Goal: Task Accomplishment & Management: Use online tool/utility

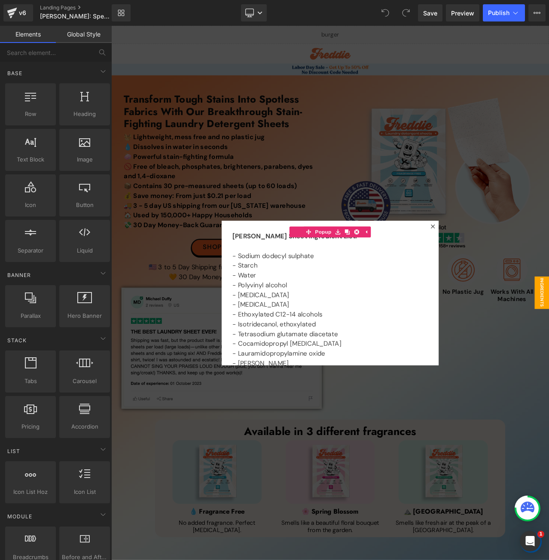
click at [321, 560] on div at bounding box center [371, 343] width 520 height 635
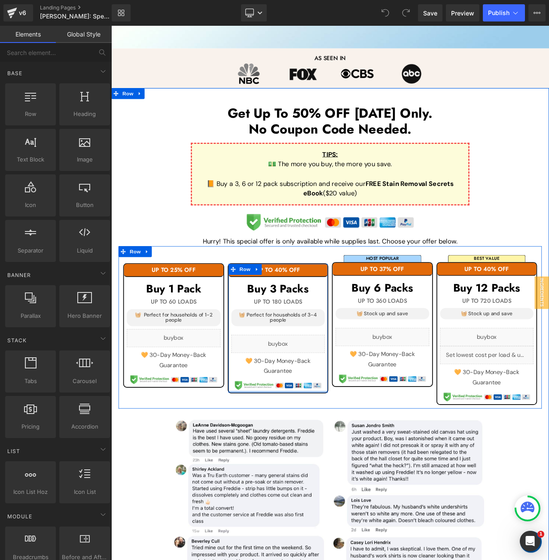
scroll to position [644, 0]
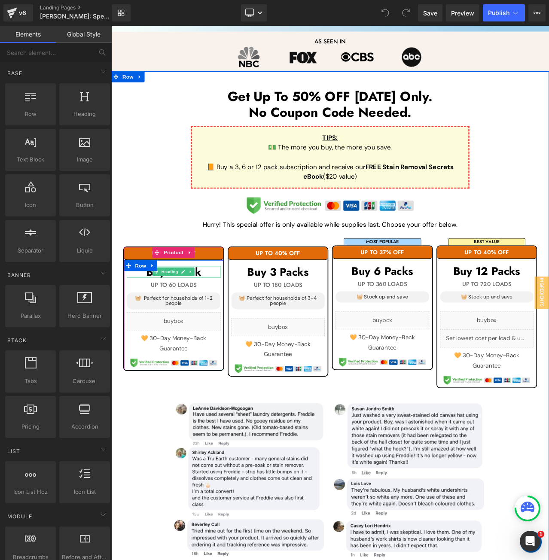
click at [228, 317] on h1 "Buy 1 Pack" at bounding box center [185, 318] width 111 height 14
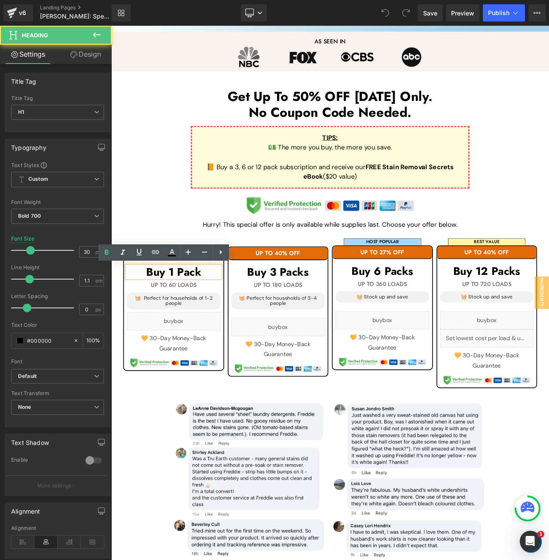
click at [228, 317] on h1 "Buy 1 Pack" at bounding box center [185, 318] width 111 height 14
paste div
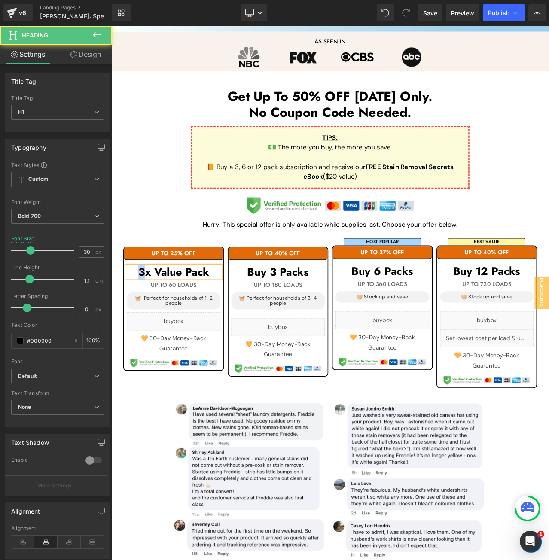
drag, startPoint x: 146, startPoint y: 316, endPoint x: 139, endPoint y: 316, distance: 7.3
click at [139, 316] on h1 "3x Value Pack" at bounding box center [185, 318] width 111 height 14
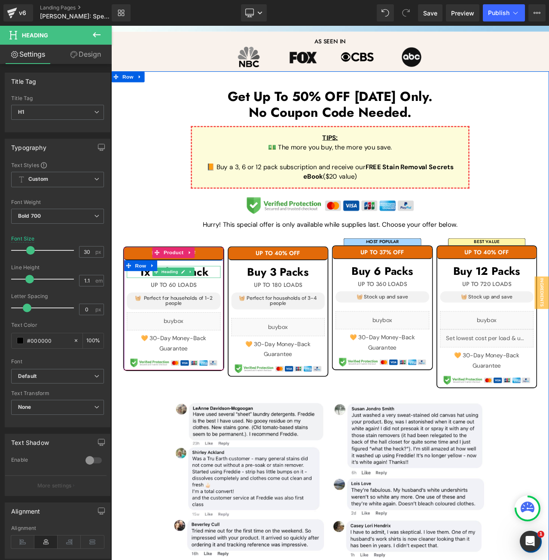
click at [232, 317] on h1 "1x Value Pack" at bounding box center [185, 318] width 111 height 14
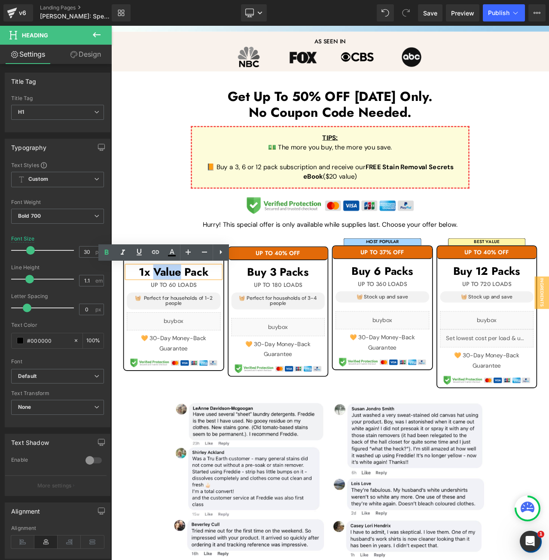
drag, startPoint x: 192, startPoint y: 317, endPoint x: 160, endPoint y: 318, distance: 31.4
click at [160, 318] on h1 "1x Value Pack" at bounding box center [185, 318] width 111 height 14
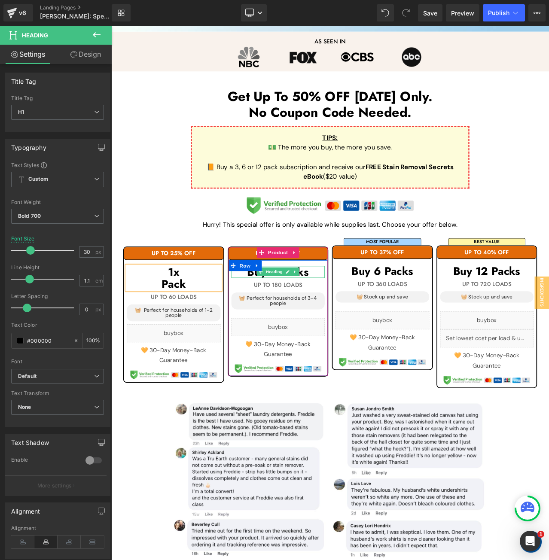
click at [350, 317] on h1 "Buy 3 Packs" at bounding box center [309, 318] width 111 height 14
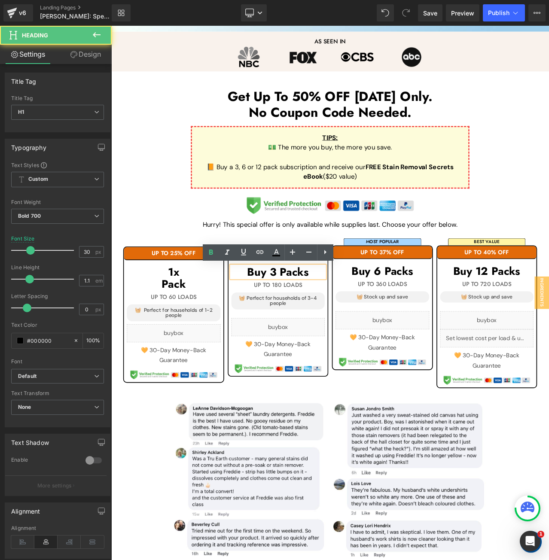
click at [350, 317] on h1 "Buy 3 Packs" at bounding box center [309, 318] width 111 height 14
paste div
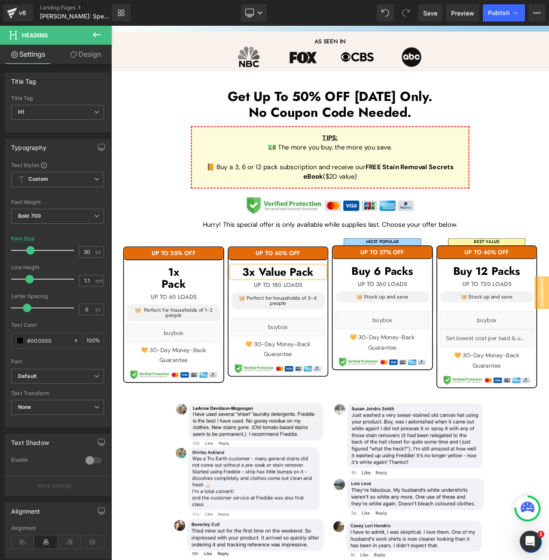
click at [321, 319] on h1 "3x Value Pack" at bounding box center [309, 318] width 111 height 14
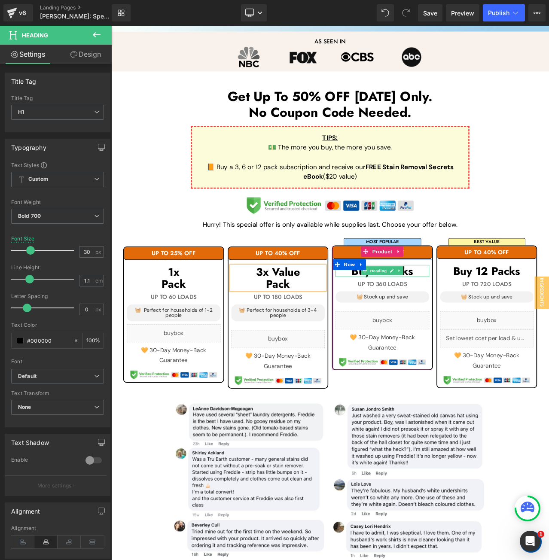
click at [478, 316] on h1 "Buy 6 Packs" at bounding box center [433, 317] width 111 height 14
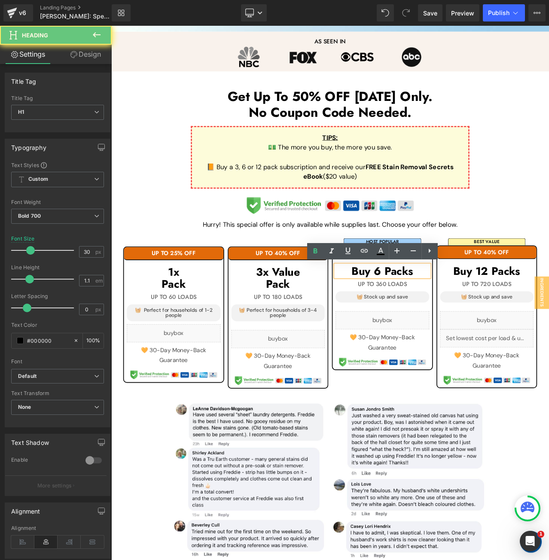
click at [478, 316] on h1 "Buy 6 Packs" at bounding box center [433, 317] width 111 height 14
paste div
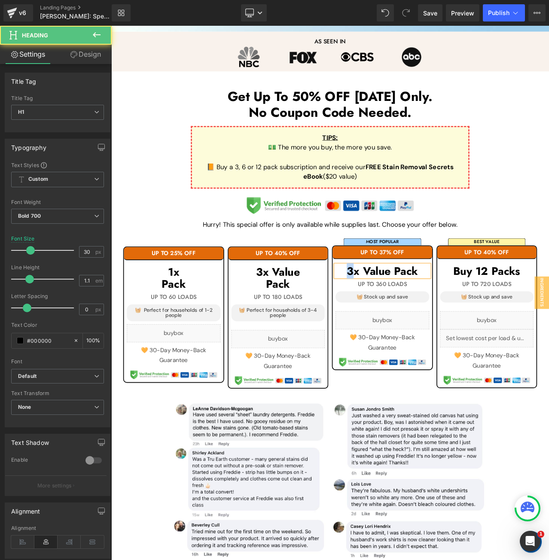
drag, startPoint x: 396, startPoint y: 319, endPoint x: 390, endPoint y: 319, distance: 6.0
click at [390, 319] on h1 "3x Value Pack" at bounding box center [433, 317] width 111 height 14
click at [443, 312] on h1 "6x Value Pack" at bounding box center [433, 317] width 111 height 14
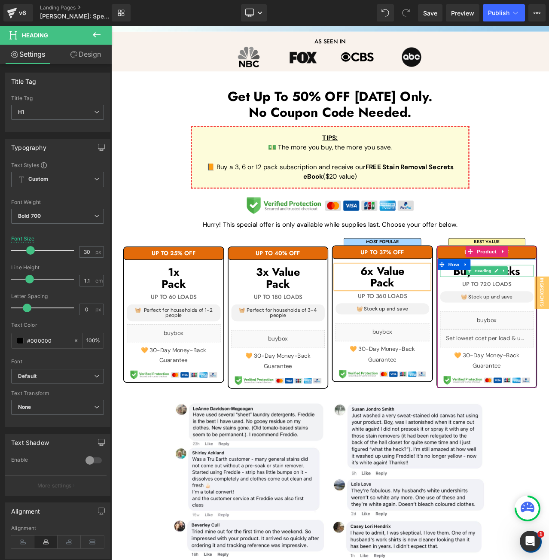
click at [549, 315] on h1 "Buy 12 Packs" at bounding box center [557, 317] width 111 height 14
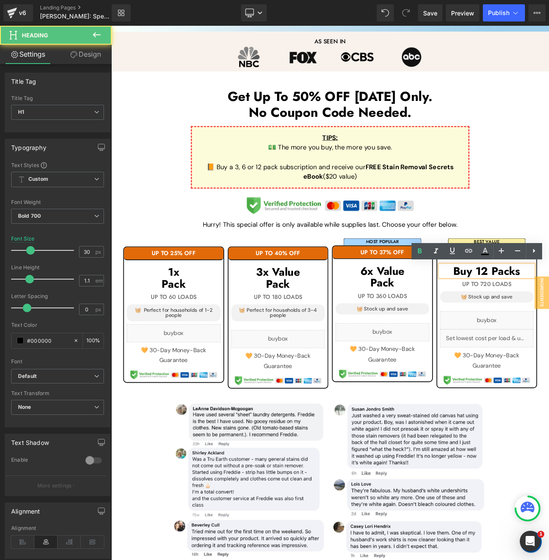
click at [549, 314] on h1 "Buy 12 Packs" at bounding box center [557, 317] width 111 height 14
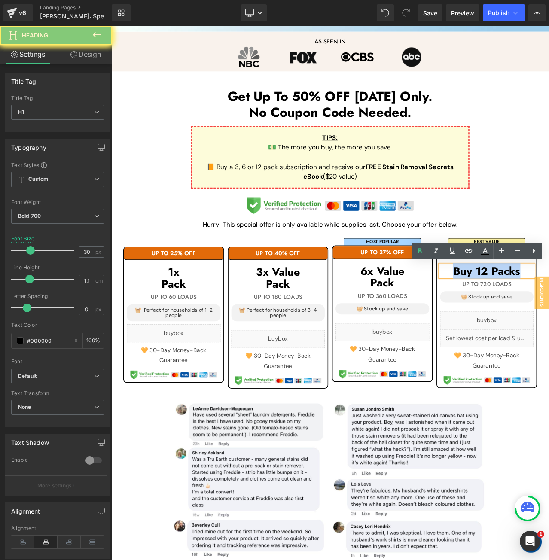
click at [549, 314] on h1 "Buy 12 Packs" at bounding box center [557, 317] width 111 height 14
paste div
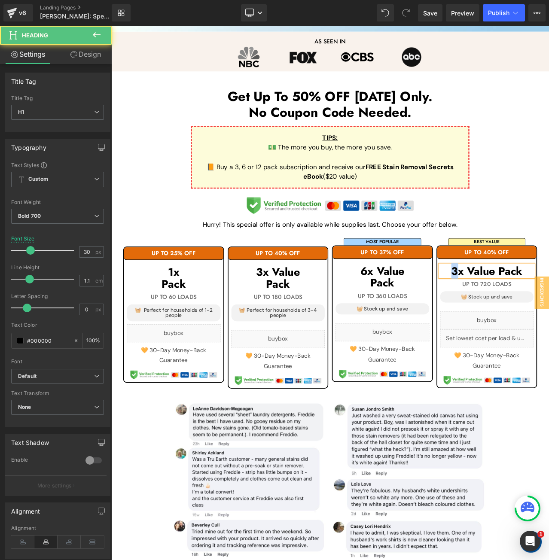
drag, startPoint x: 523, startPoint y: 315, endPoint x: 513, endPoint y: 315, distance: 10.3
click at [513, 315] on h1 "3x Value Pack" at bounding box center [557, 317] width 111 height 14
click at [549, 314] on h1 "12x Value Pack" at bounding box center [557, 317] width 111 height 14
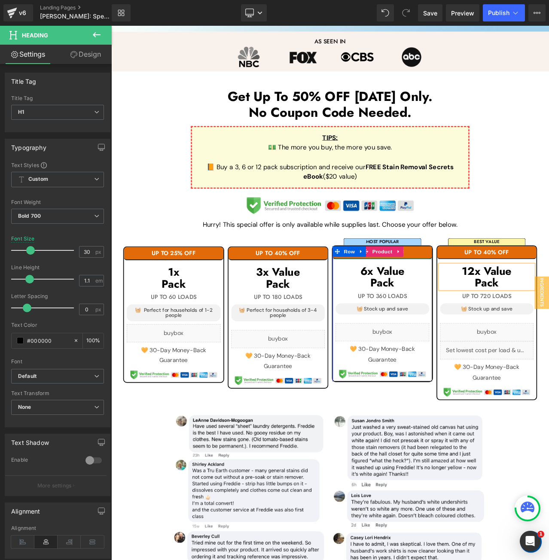
click at [464, 292] on h1 "UP TO 37% OFF" at bounding box center [433, 295] width 118 height 8
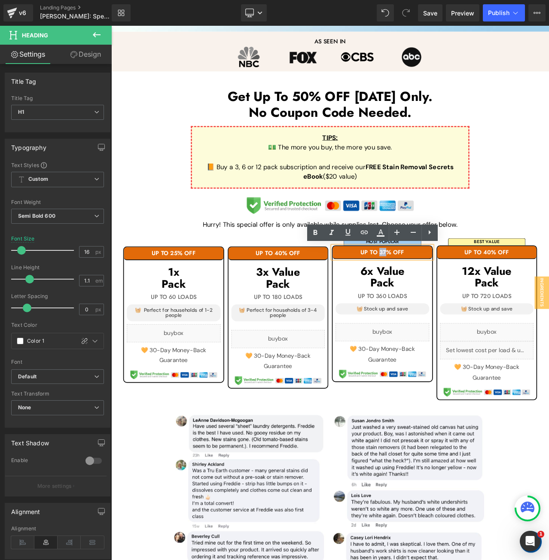
drag, startPoint x: 434, startPoint y: 293, endPoint x: 428, endPoint y: 295, distance: 6.7
click at [428, 295] on h1 "UP TO 37% OFF" at bounding box center [433, 295] width 118 height 8
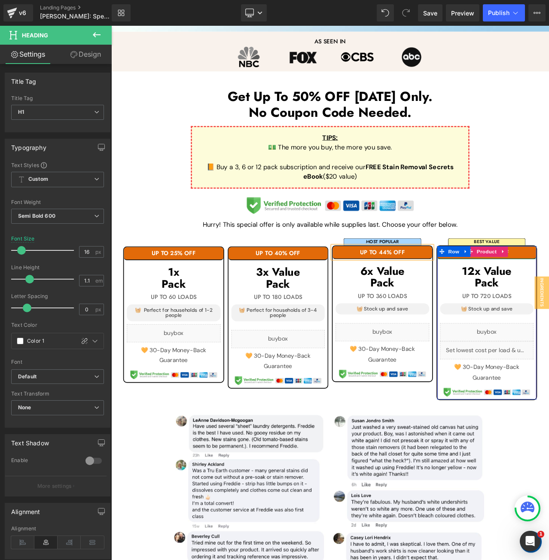
drag, startPoint x: 592, startPoint y: 296, endPoint x: 582, endPoint y: 295, distance: 10.0
click at [549, 296] on h1 "UP TO 40% OFF" at bounding box center [557, 295] width 118 height 8
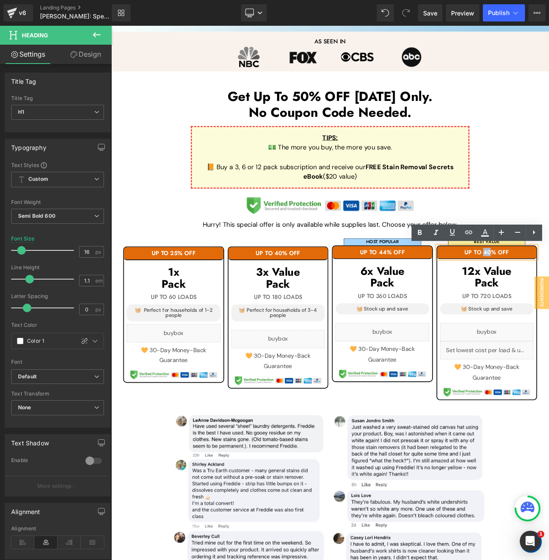
drag, startPoint x: 558, startPoint y: 293, endPoint x: 551, endPoint y: 294, distance: 6.9
click at [549, 294] on h1 "UP TO 40% OFF" at bounding box center [557, 295] width 118 height 8
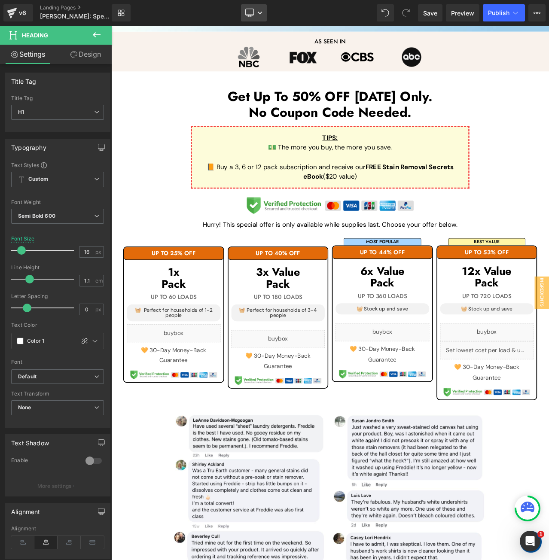
click at [260, 17] on link "Desktop" at bounding box center [254, 12] width 26 height 17
click at [263, 90] on span "Mobile" at bounding box center [258, 93] width 20 height 8
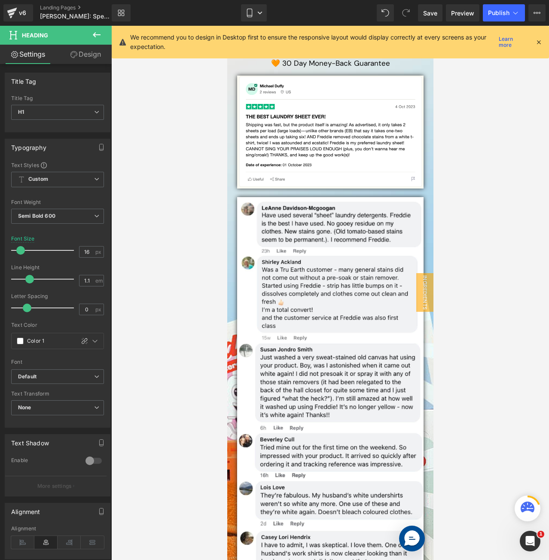
scroll to position [1333, 0]
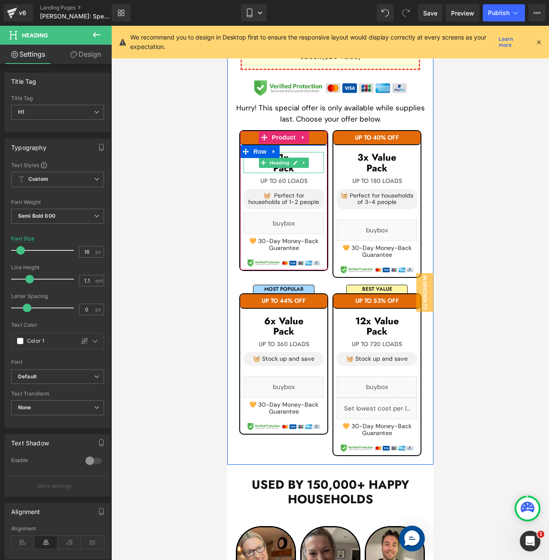
click at [309, 165] on h1 "Pack" at bounding box center [283, 168] width 80 height 10
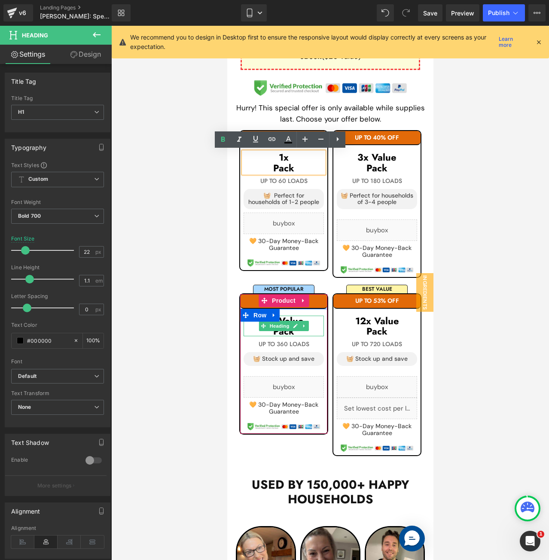
click at [312, 324] on h1 "6x Value" at bounding box center [283, 321] width 80 height 10
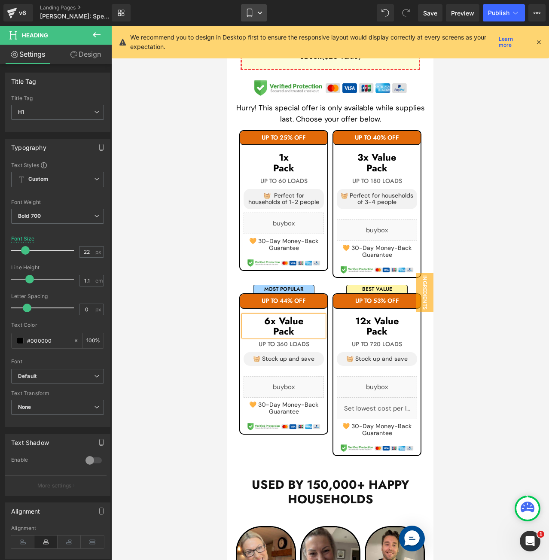
click at [259, 14] on icon at bounding box center [259, 12] width 5 height 5
click at [545, 38] on div "We recommend you to design in Desktop first to ensure the responsive layout wou…" at bounding box center [330, 42] width 437 height 33
click at [538, 38] on icon at bounding box center [539, 42] width 8 height 8
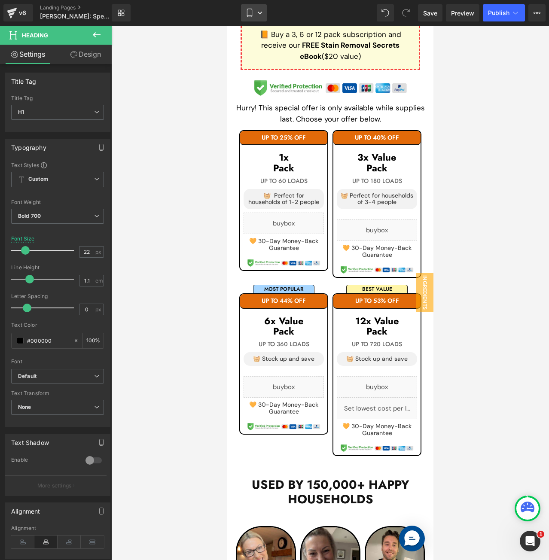
click at [254, 13] on icon at bounding box center [249, 13] width 9 height 9
click at [254, 44] on span "Desktop" at bounding box center [260, 41] width 24 height 8
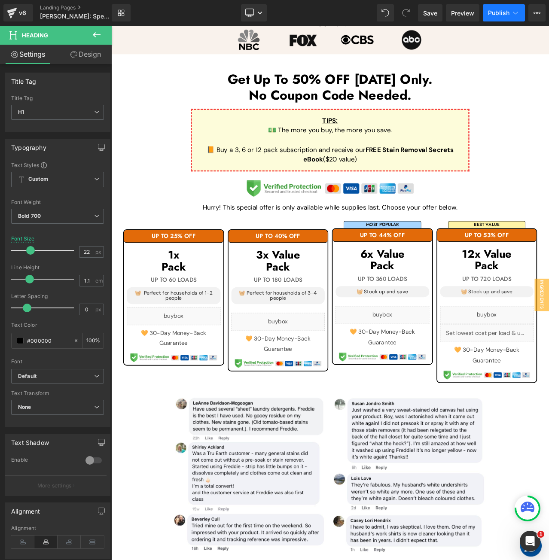
scroll to position [662, 0]
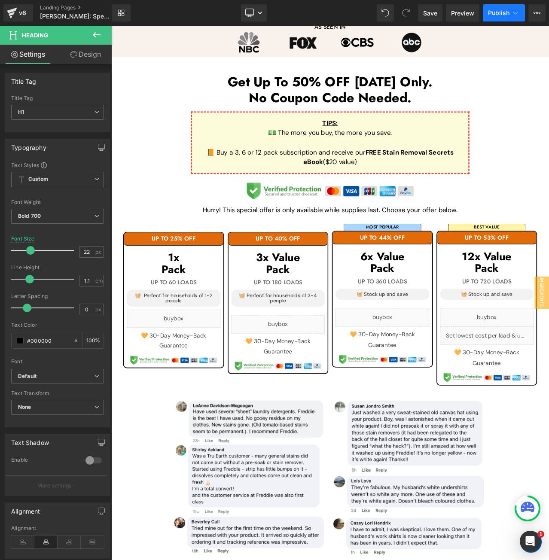
click at [499, 12] on span "Publish" at bounding box center [498, 12] width 21 height 7
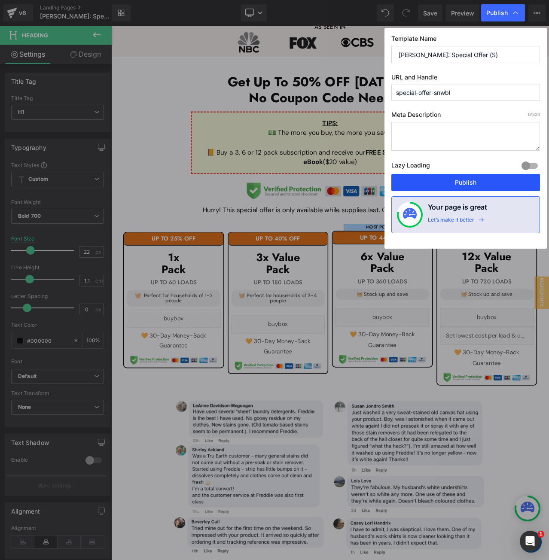
click at [428, 188] on button "Publish" at bounding box center [465, 182] width 149 height 17
